Goal: Check status: Check status

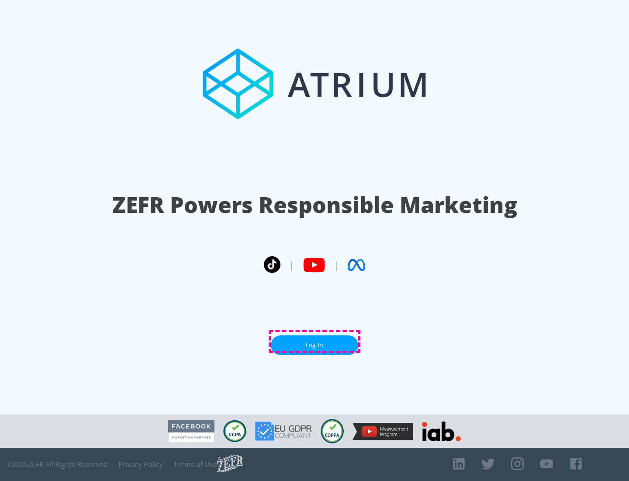
click at [315, 341] on link "Log In" at bounding box center [314, 345] width 87 height 20
